Goal: Task Accomplishment & Management: Manage account settings

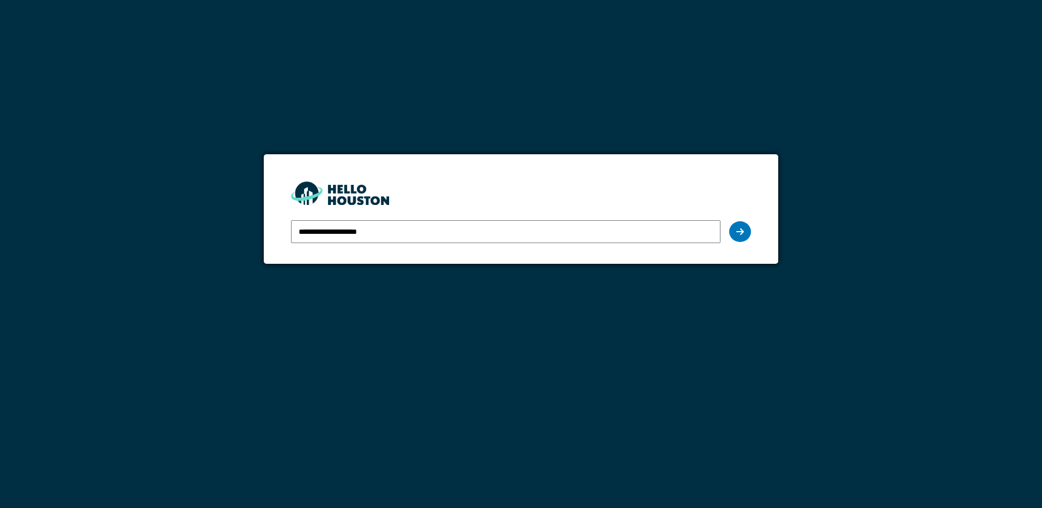
type input "**********"
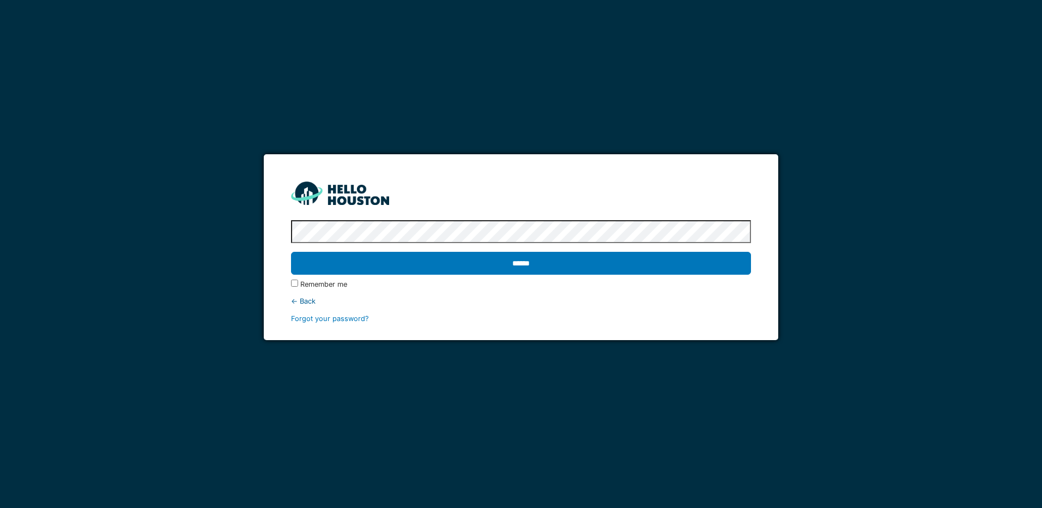
click at [291, 252] on input "******" at bounding box center [520, 263] width 459 height 23
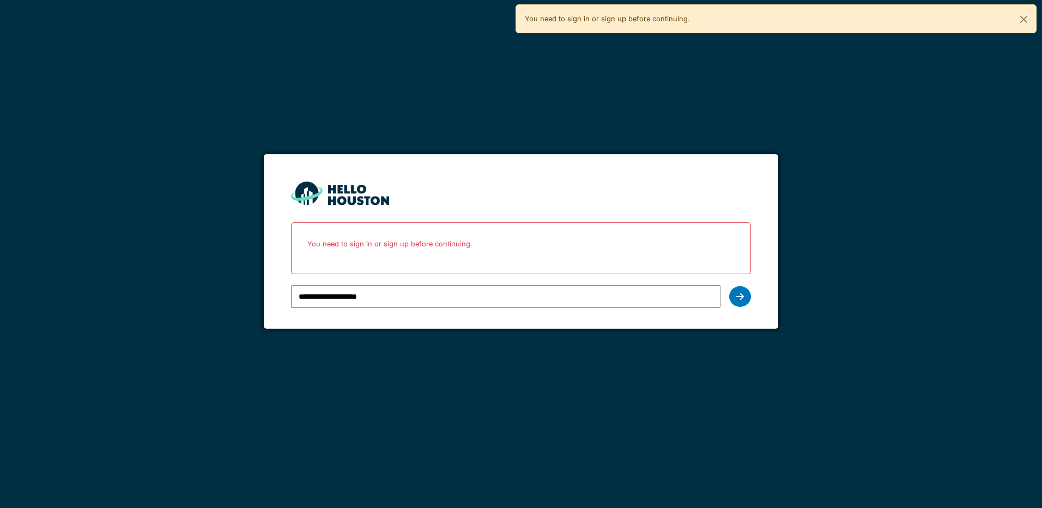
type input "**********"
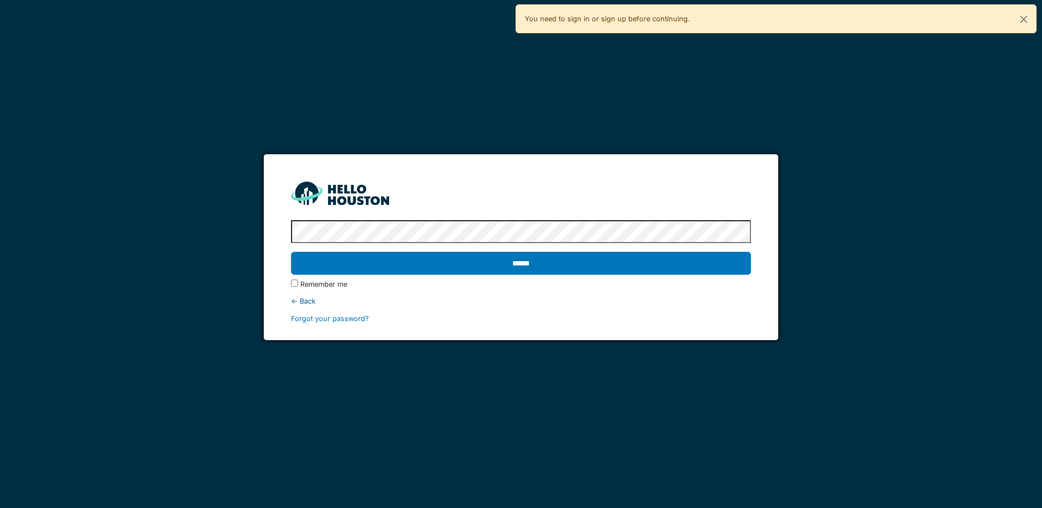
click at [291, 252] on input "******" at bounding box center [520, 263] width 459 height 23
